Goal: Task Accomplishment & Management: Manage account settings

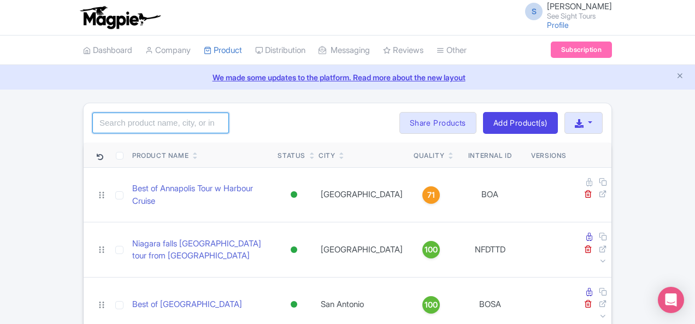
click at [92, 121] on input "search" at bounding box center [160, 123] width 137 height 21
type input "summit"
click button "Search" at bounding box center [0, 0] width 0 height 0
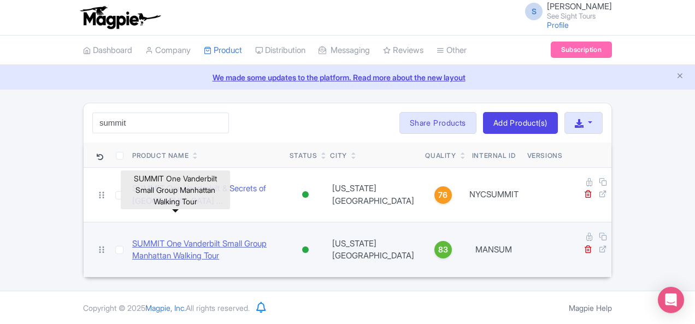
click at [234, 238] on link "SUMMIT One Vanderbilt Small Group Manhattan Walking Tour" at bounding box center [206, 250] width 149 height 25
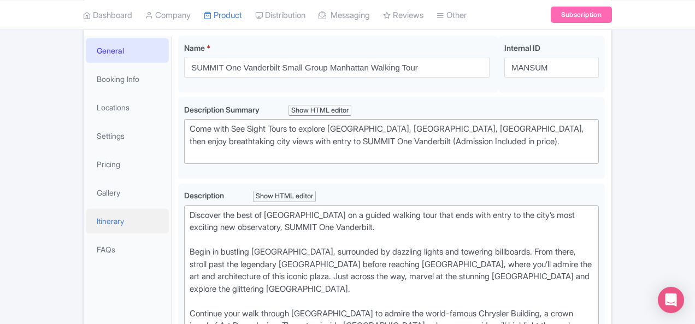
scroll to position [164, 0]
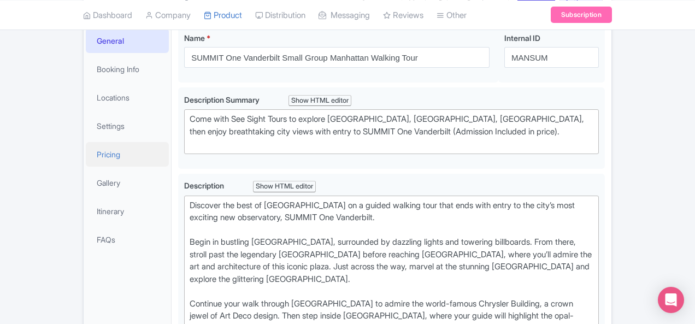
click at [86, 149] on link "Pricing" at bounding box center [127, 154] width 83 height 25
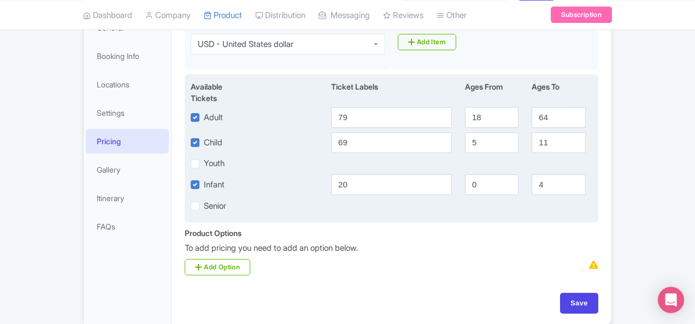
scroll to position [115, 0]
